Goal: Information Seeking & Learning: Learn about a topic

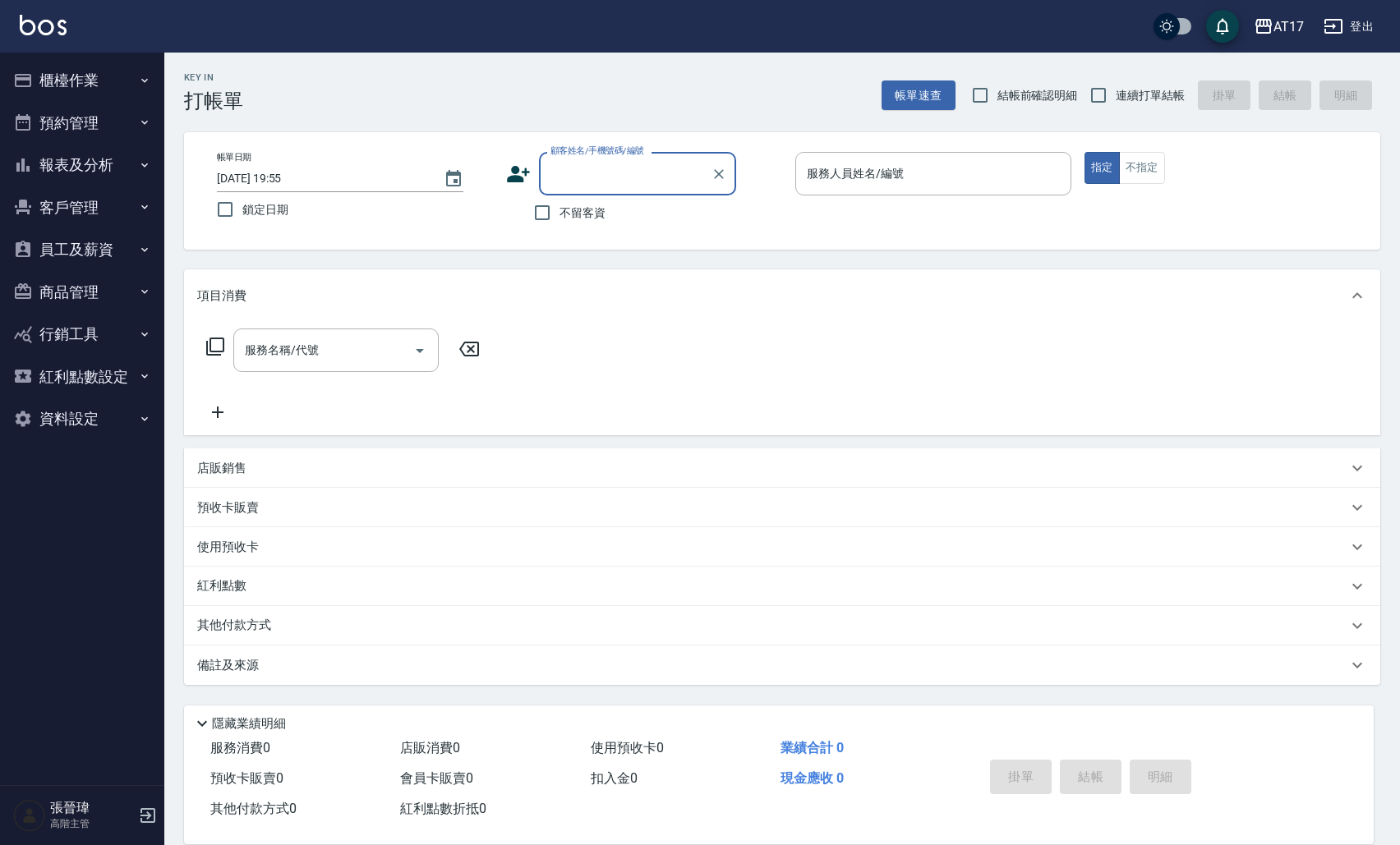
click at [102, 84] on button "櫃檯作業" at bounding box center [81, 81] width 151 height 43
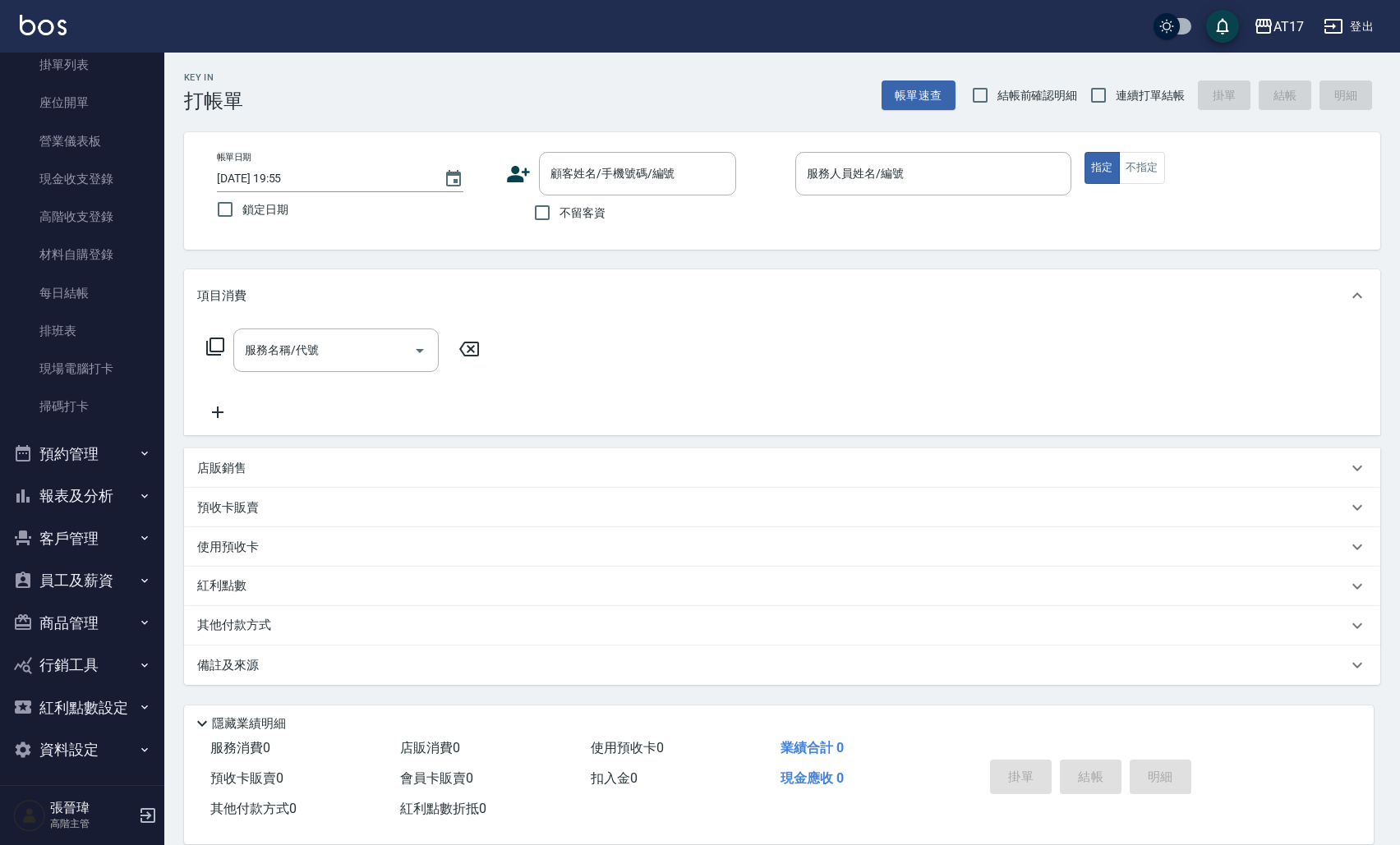
scroll to position [137, 0]
click at [107, 489] on button "報表及分析" at bounding box center [81, 497] width 151 height 43
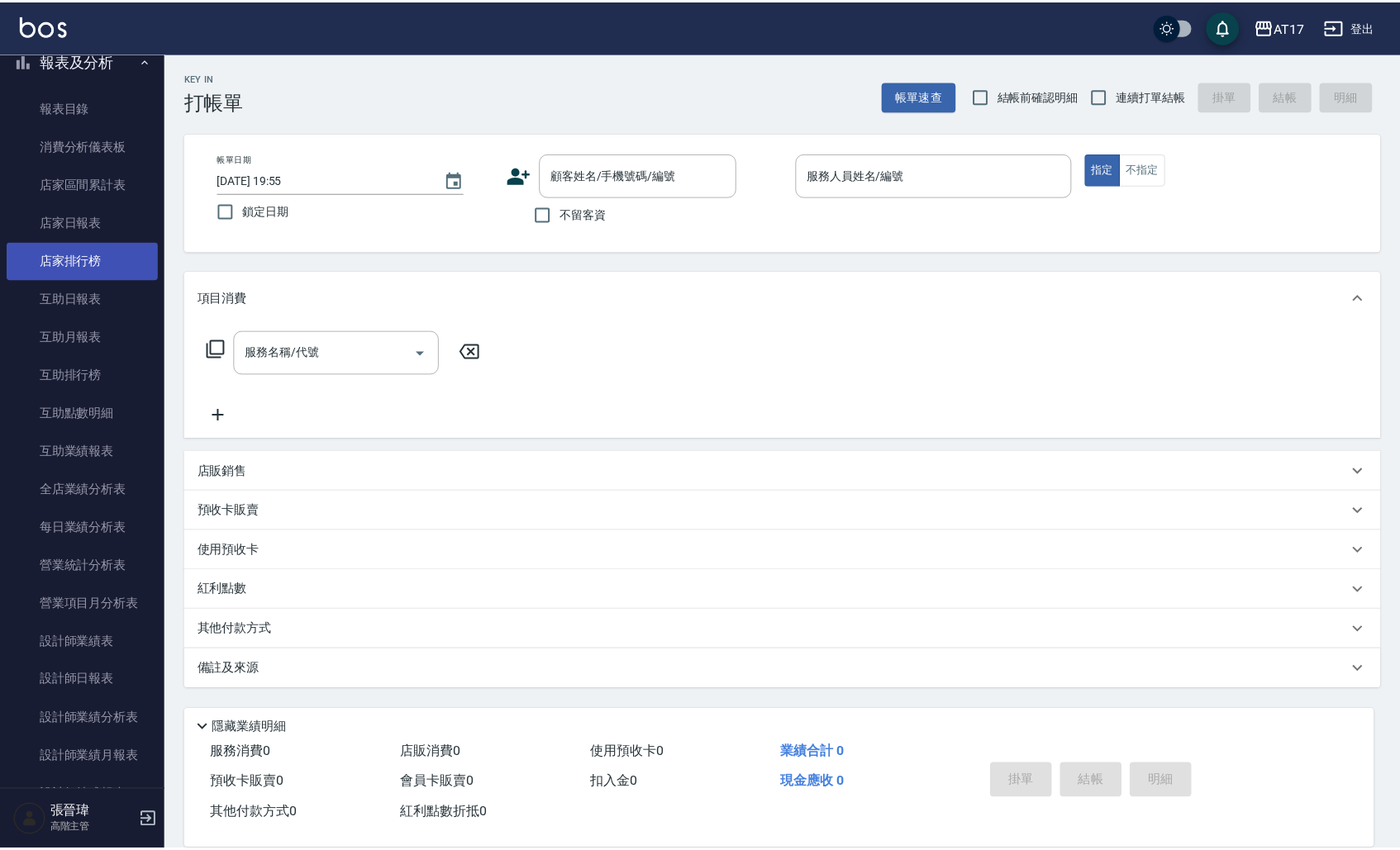
scroll to position [645, 0]
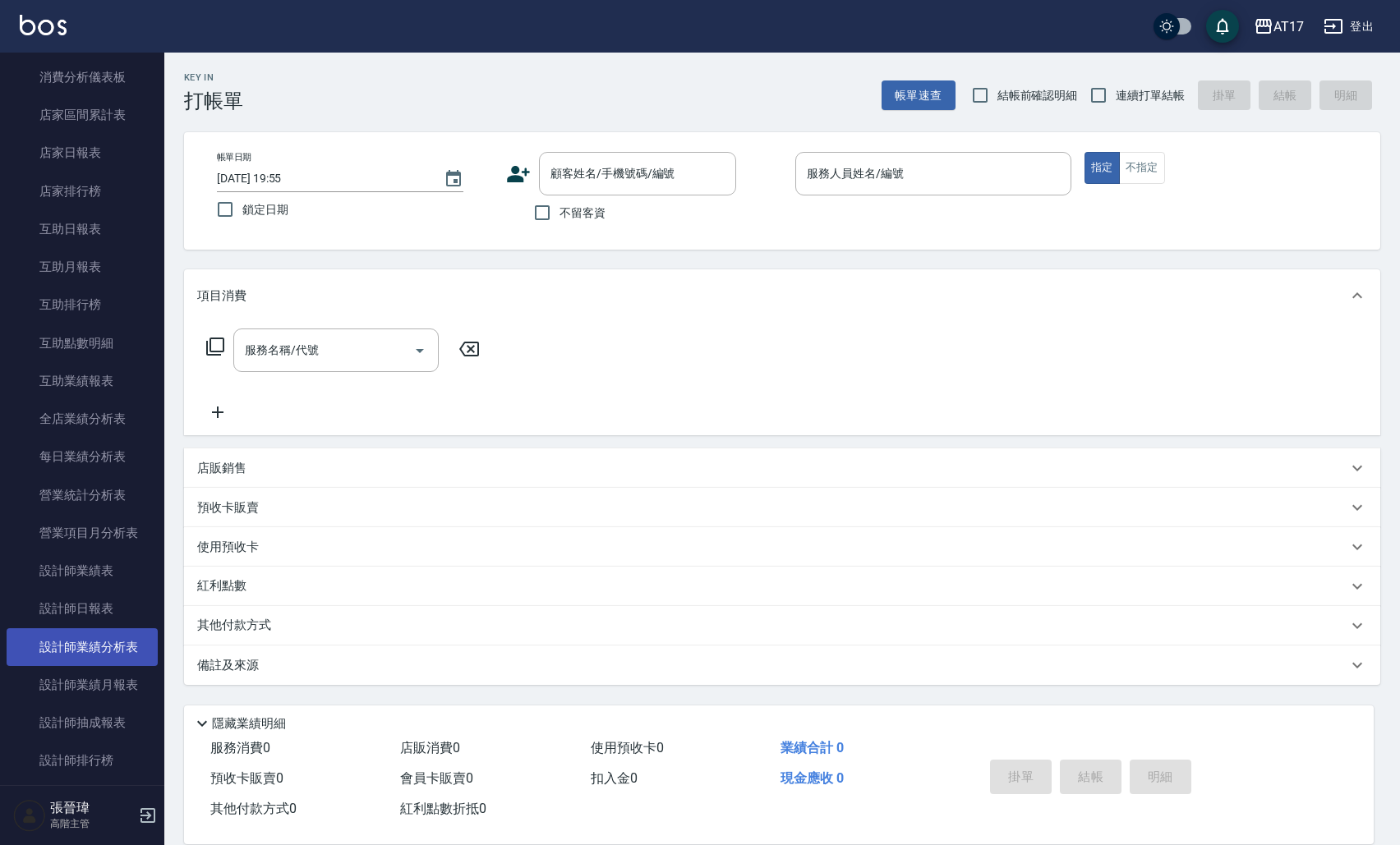
click at [111, 652] on link "設計師業績分析表" at bounding box center [81, 647] width 151 height 38
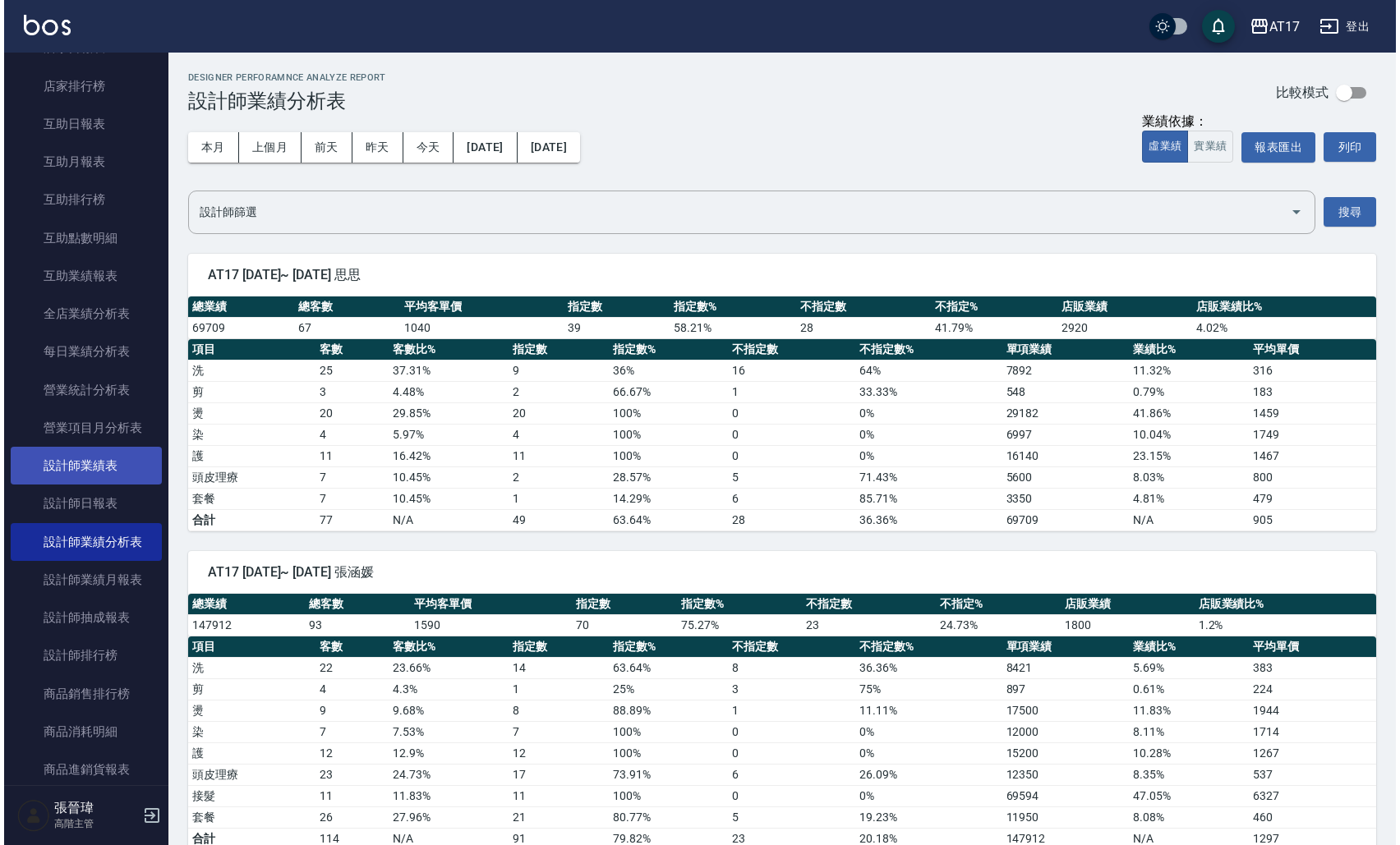
scroll to position [796, 0]
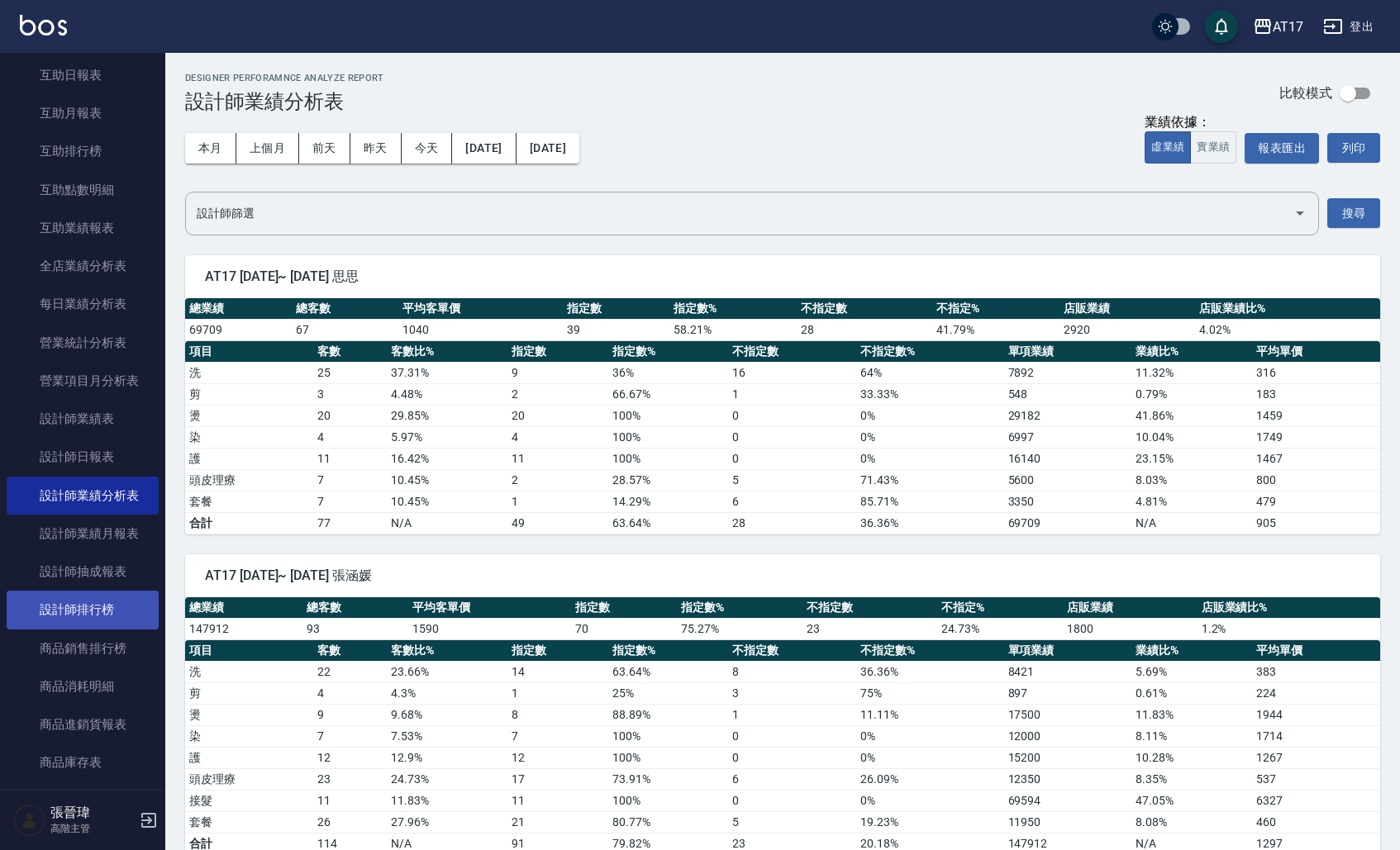
click at [90, 611] on link "設計師排行榜" at bounding box center [82, 609] width 152 height 38
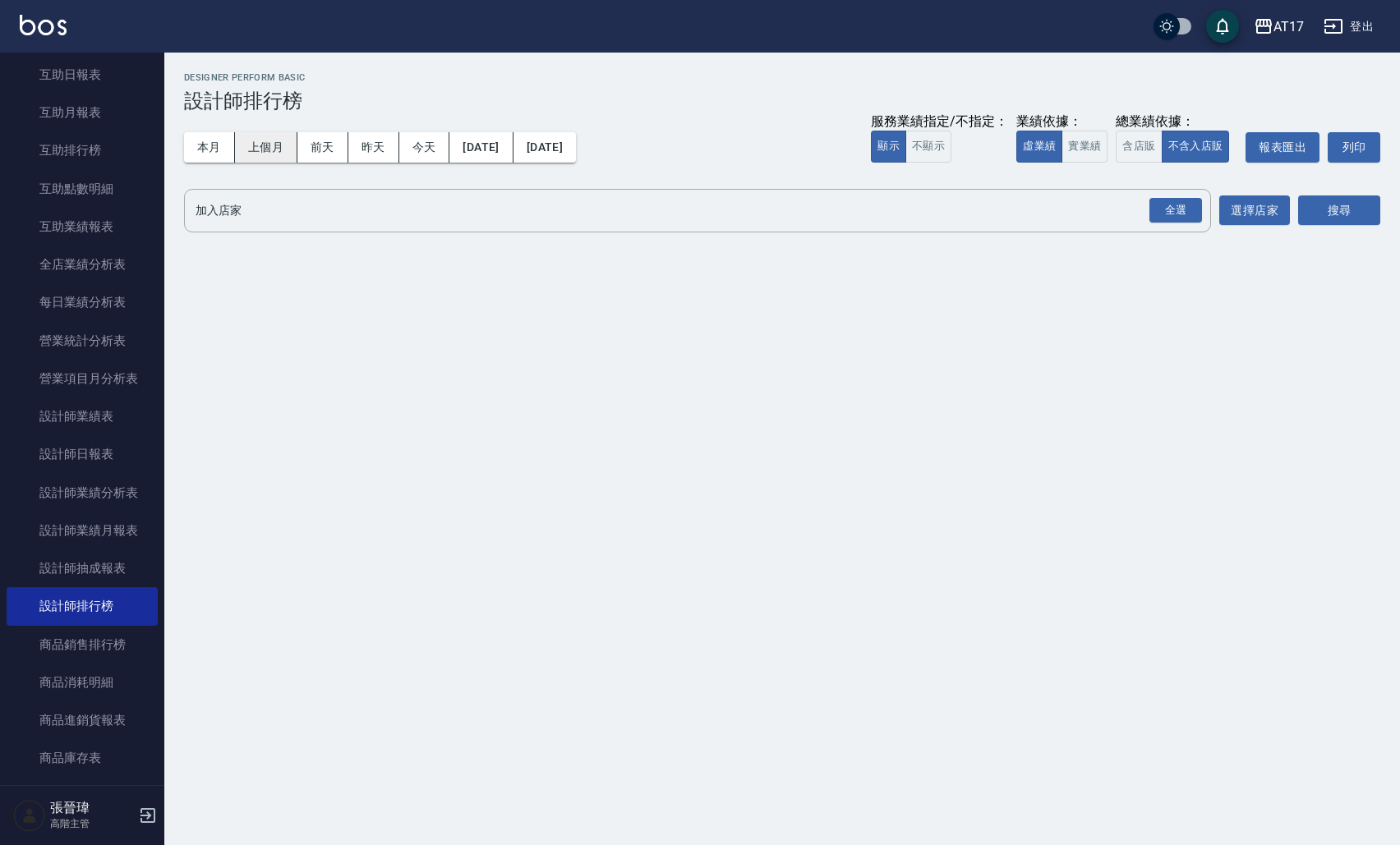
click at [257, 149] on button "上個月" at bounding box center [266, 147] width 62 height 31
click at [1080, 131] on button "實業績" at bounding box center [1084, 146] width 46 height 32
click at [1173, 213] on div "全選" at bounding box center [1175, 211] width 53 height 26
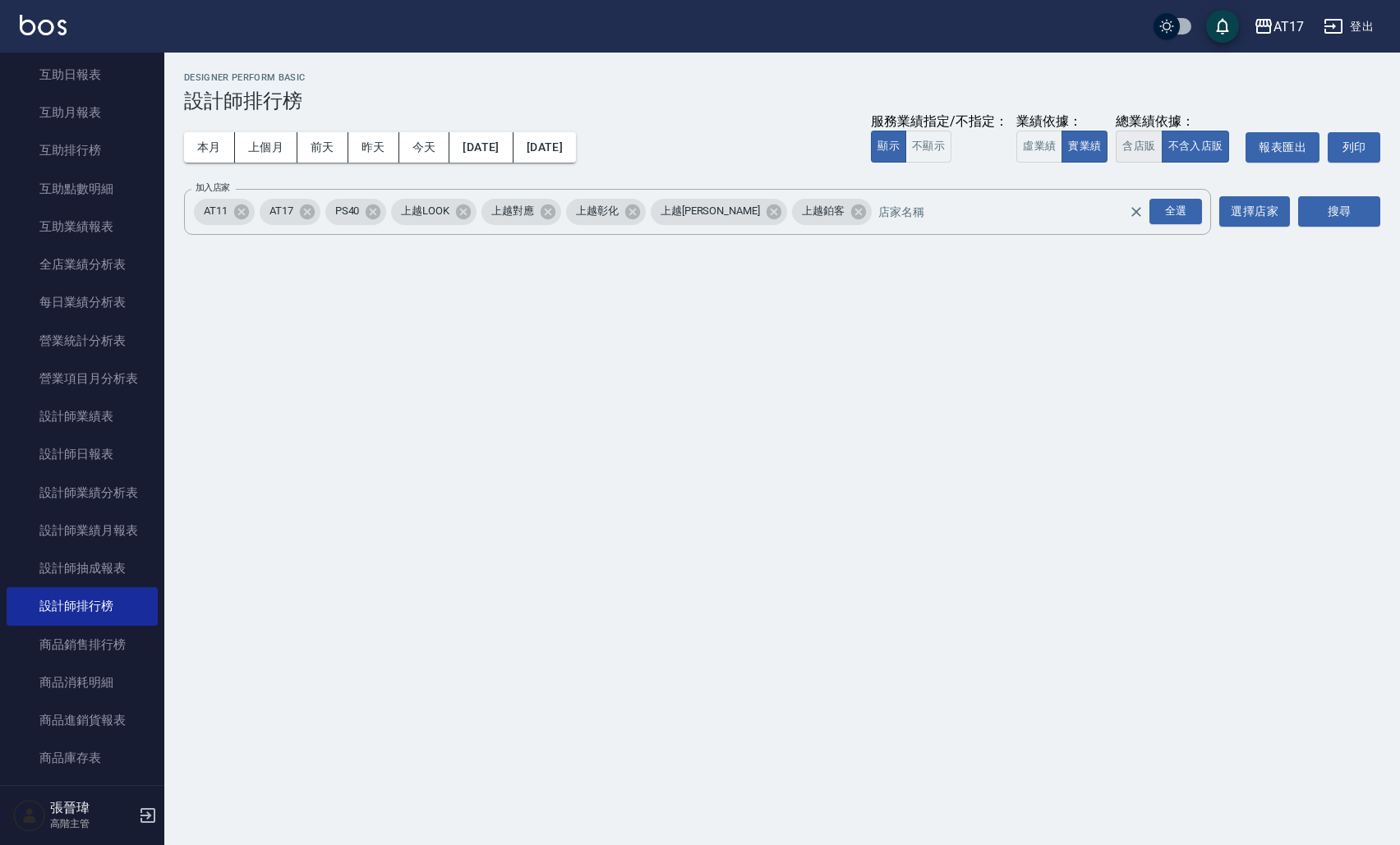
click at [1148, 149] on button "含店販" at bounding box center [1139, 146] width 46 height 32
click at [1184, 150] on button "不含入店販" at bounding box center [1196, 146] width 69 height 32
click at [1353, 215] on button "搜尋" at bounding box center [1339, 211] width 82 height 31
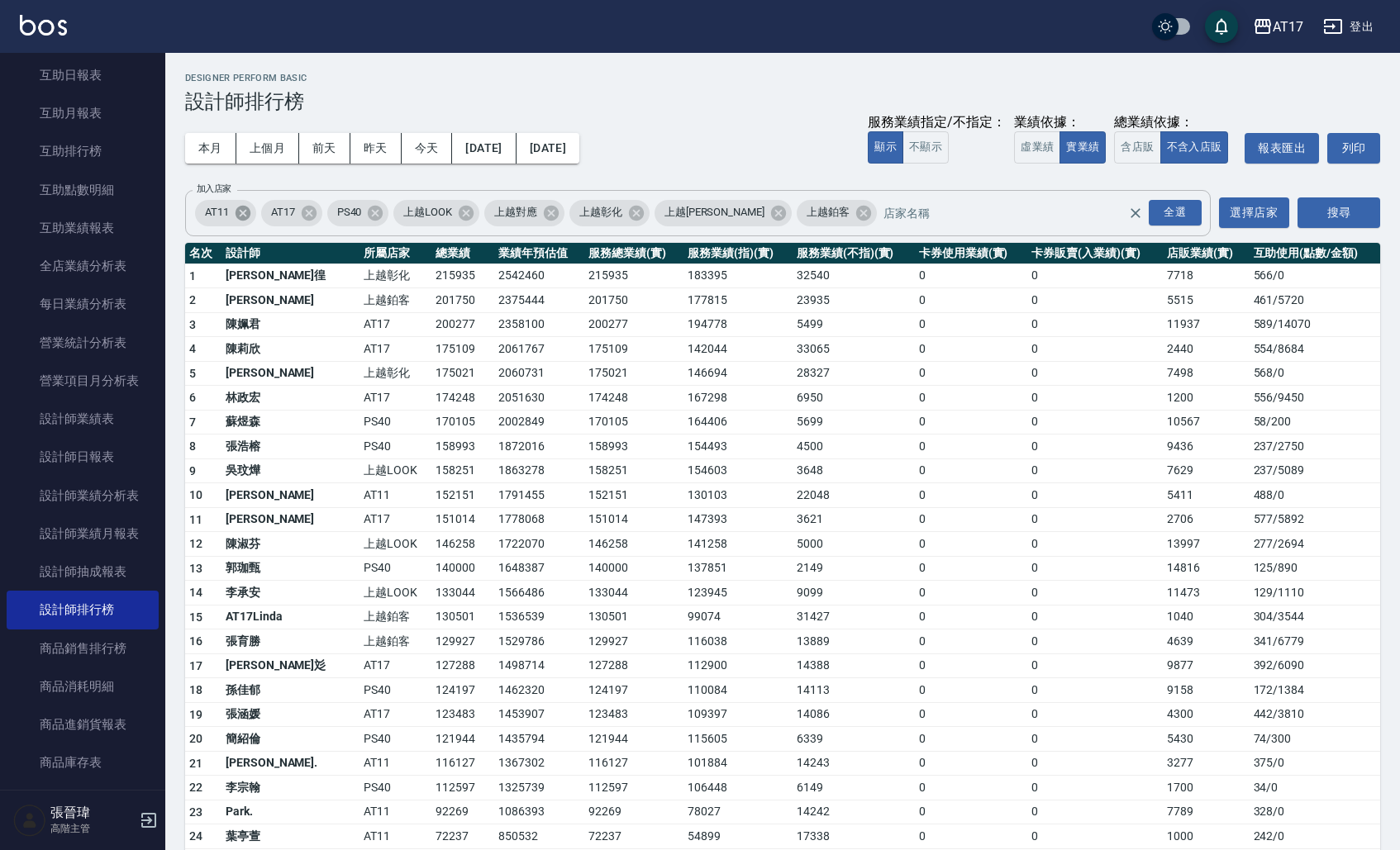
click at [246, 214] on icon at bounding box center [243, 213] width 19 height 19
click at [309, 212] on icon at bounding box center [309, 212] width 15 height 15
click at [327, 212] on icon at bounding box center [334, 213] width 19 height 19
click at [327, 212] on icon at bounding box center [327, 212] width 15 height 15
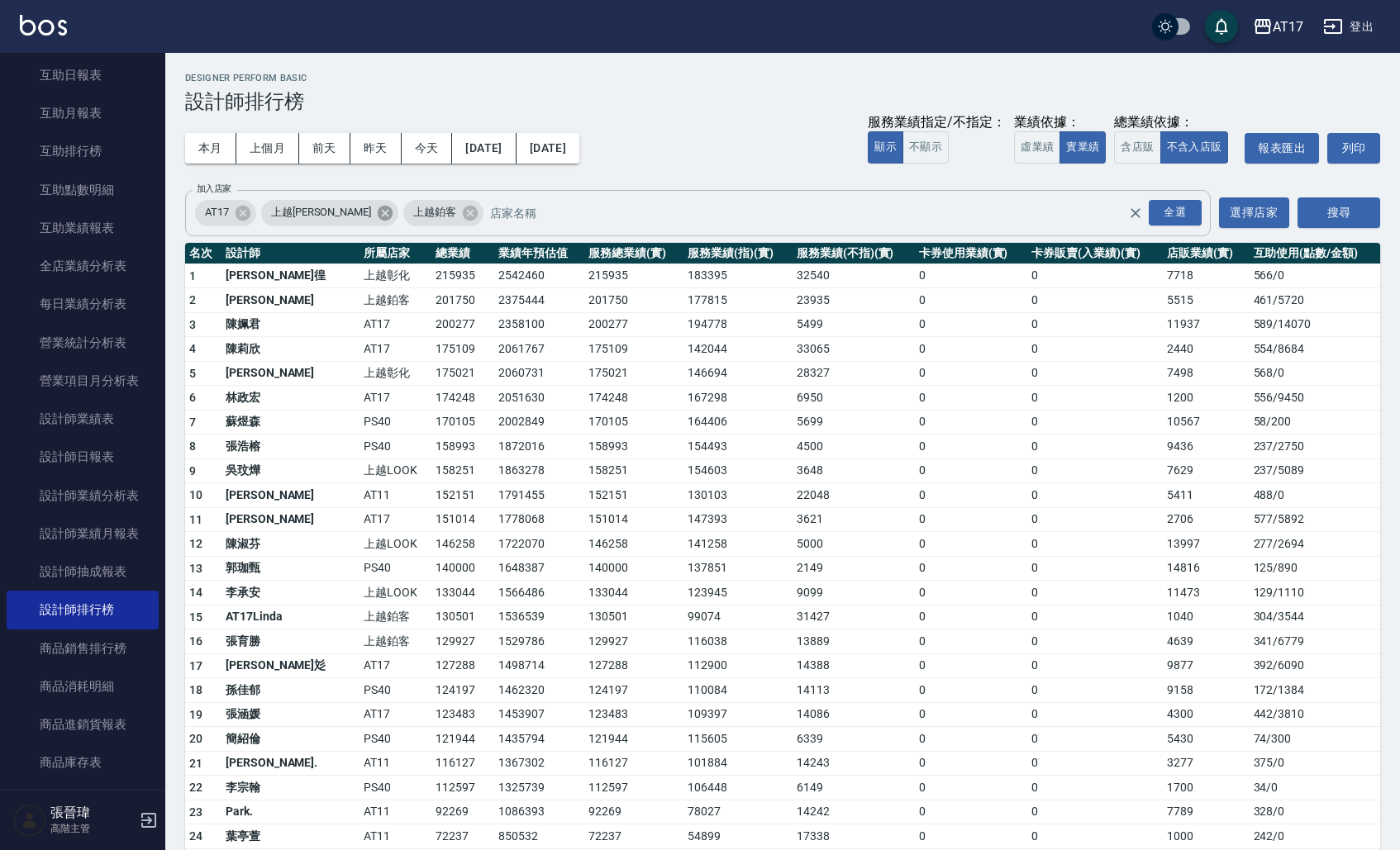
click at [378, 212] on icon at bounding box center [386, 212] width 15 height 15
click at [1330, 209] on button "搜尋" at bounding box center [1339, 212] width 83 height 31
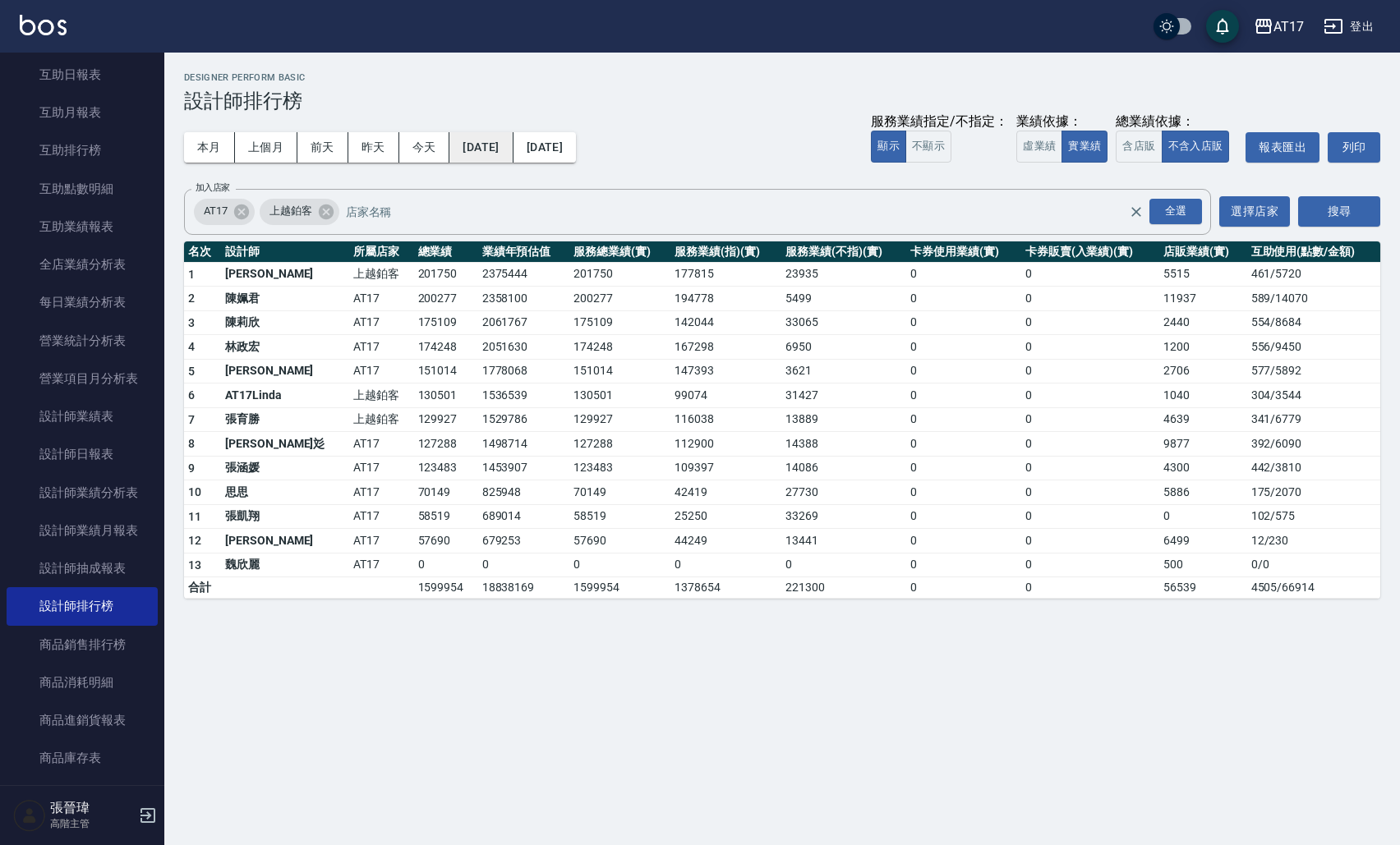
click at [473, 149] on button "[DATE]" at bounding box center [481, 147] width 63 height 31
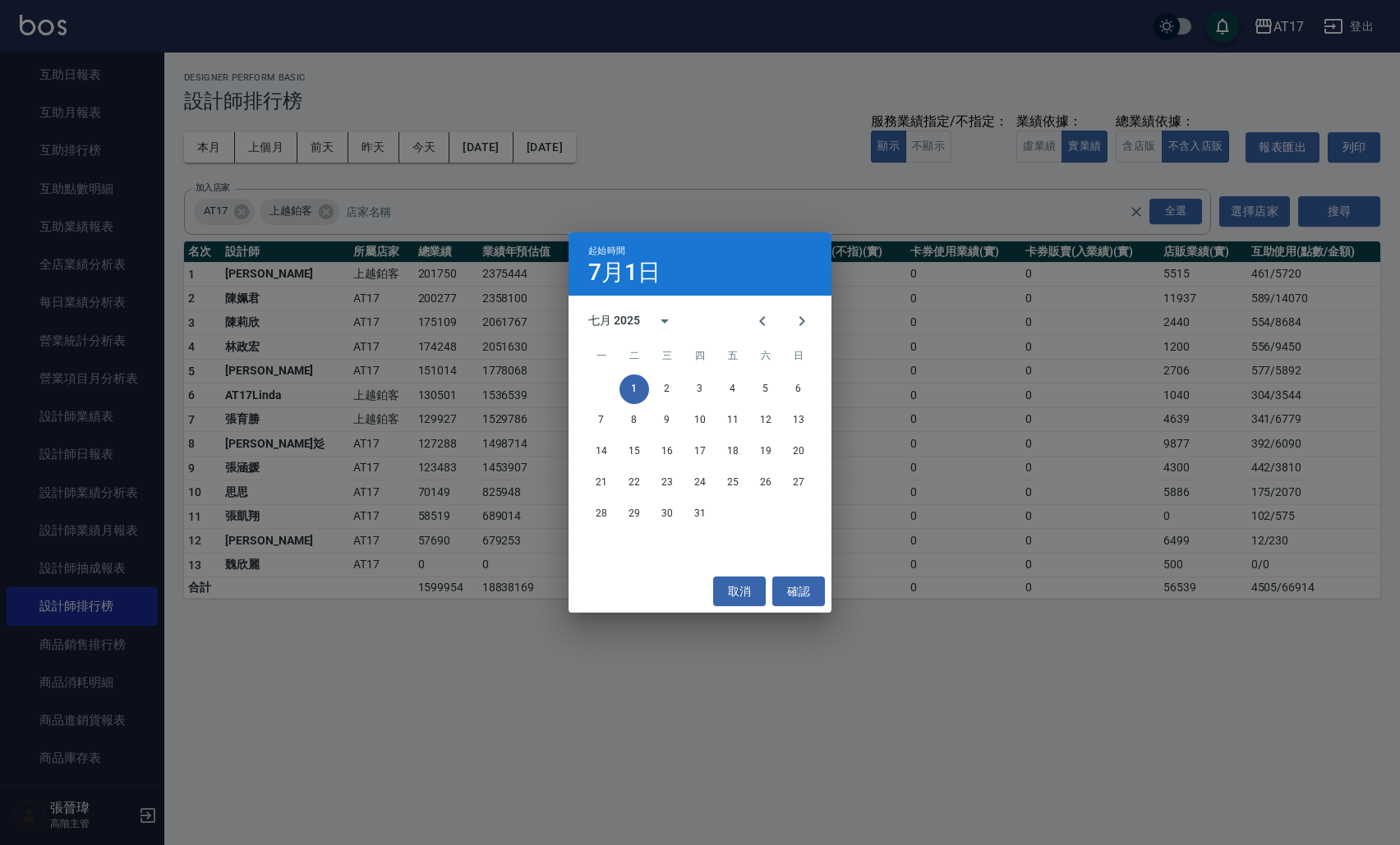
click at [628, 327] on div "七月 2025" at bounding box center [614, 320] width 52 height 18
click at [701, 456] on button "2024" at bounding box center [700, 455] width 59 height 30
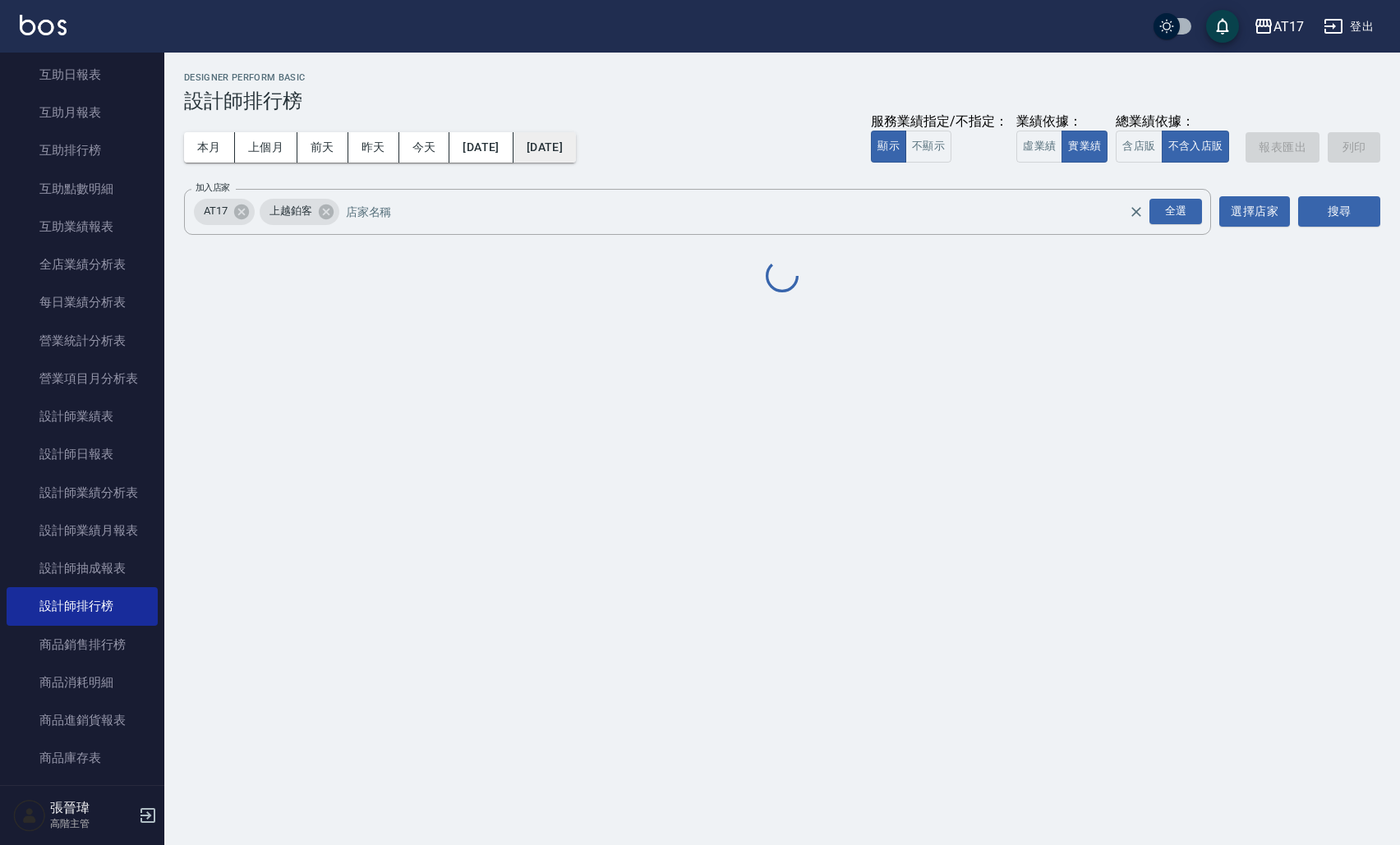
click at [569, 147] on button "[DATE]" at bounding box center [544, 147] width 62 height 31
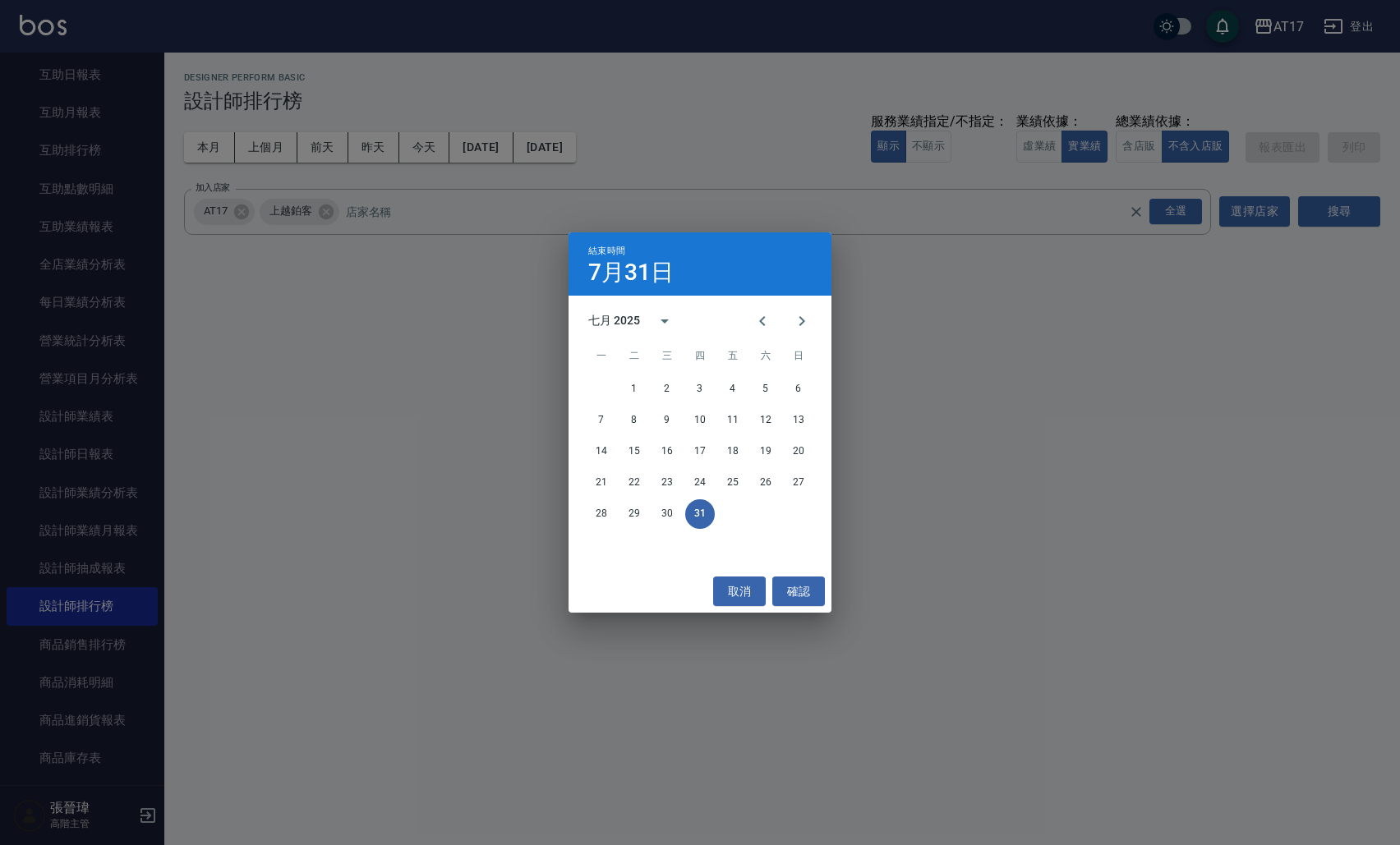
click at [625, 318] on div "七月 2025" at bounding box center [614, 320] width 52 height 18
click at [707, 454] on button "2024" at bounding box center [700, 455] width 59 height 30
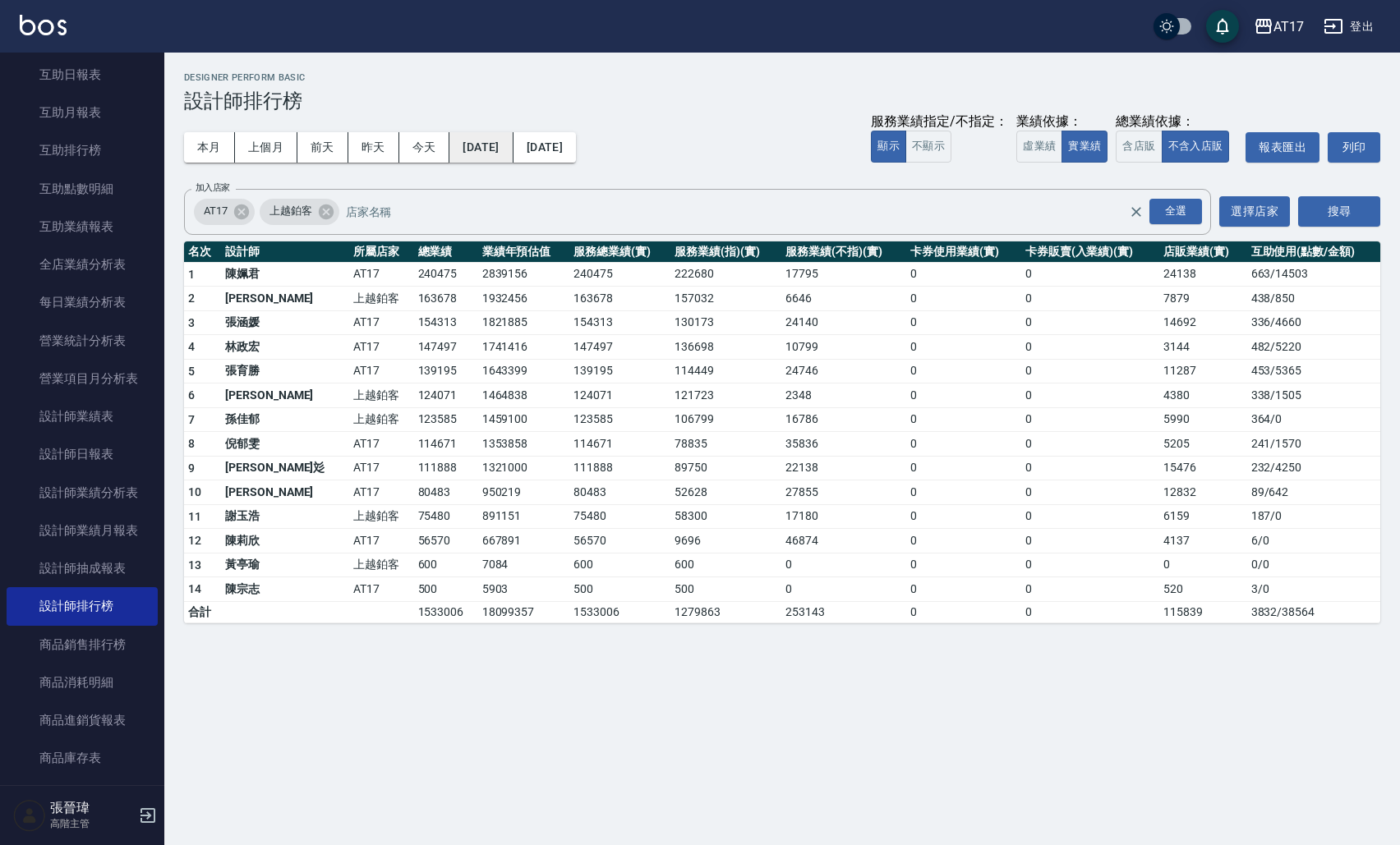
click at [478, 149] on button "2024/07/01" at bounding box center [481, 147] width 63 height 31
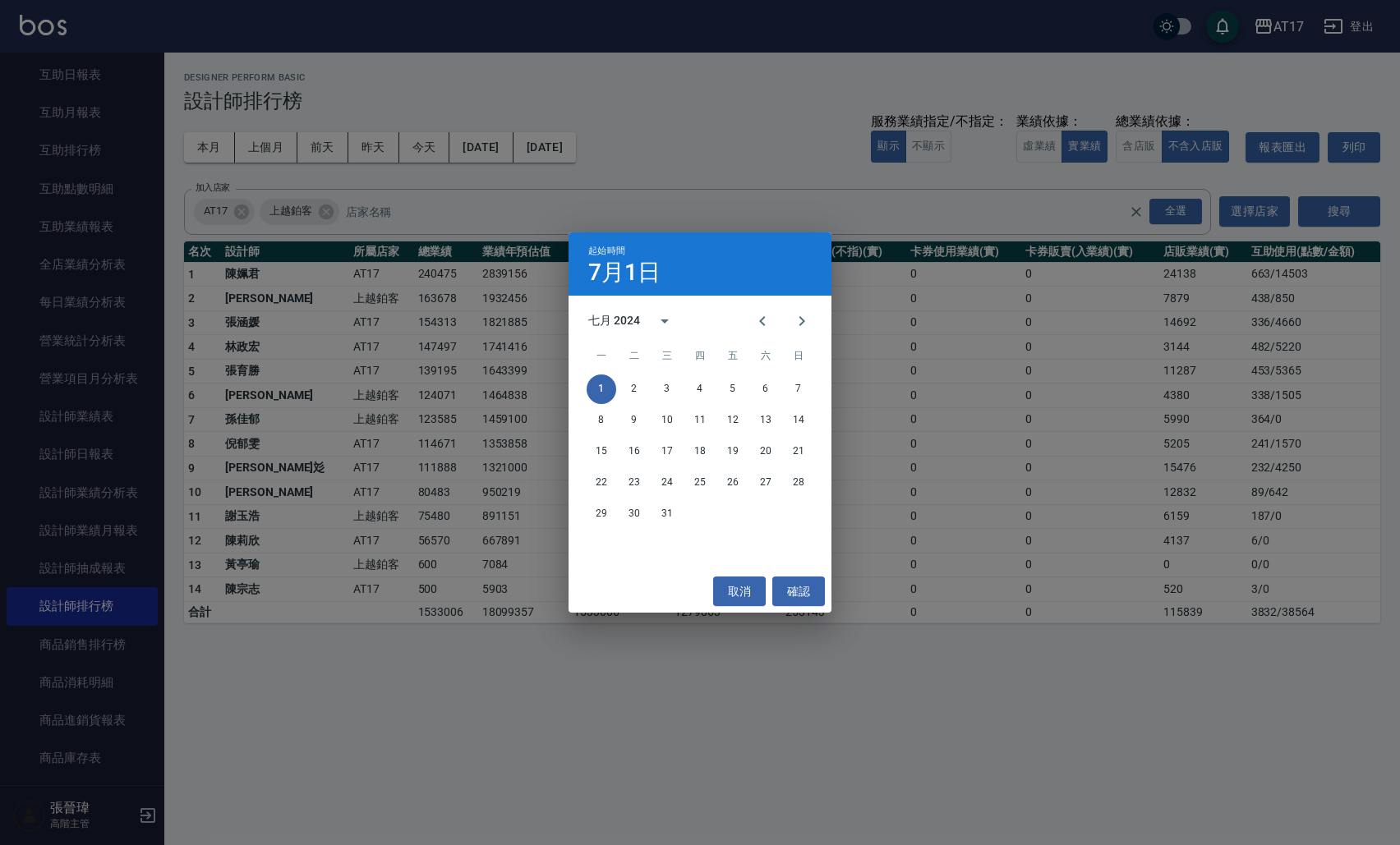
click at [630, 317] on div "七月 2024" at bounding box center [614, 320] width 52 height 18
click at [760, 451] on button "2025" at bounding box center [785, 455] width 59 height 30
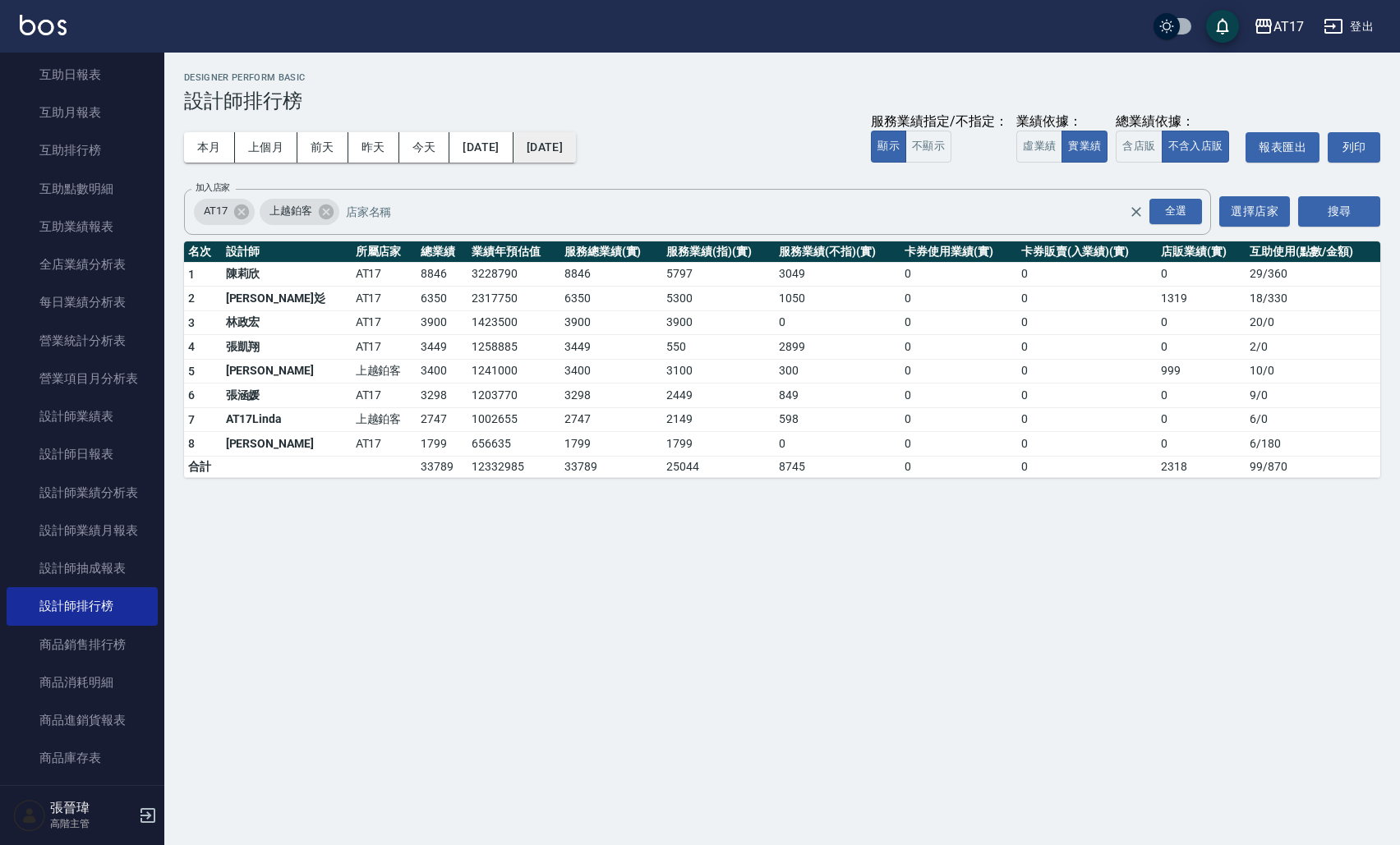
click at [560, 150] on button "[DATE]" at bounding box center [544, 147] width 62 height 31
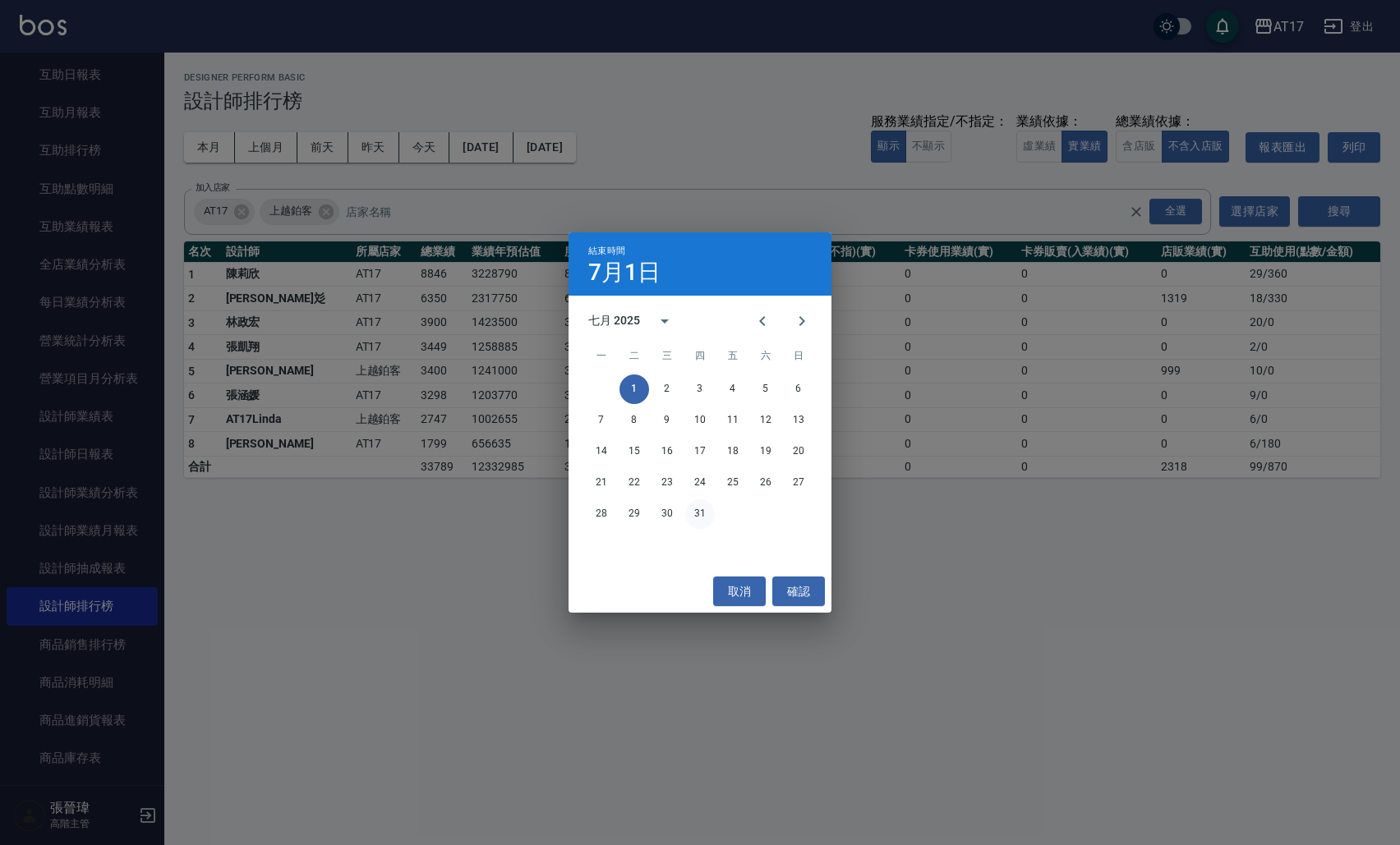
click at [709, 513] on button "31" at bounding box center [700, 514] width 30 height 30
